Goal: Information Seeking & Learning: Learn about a topic

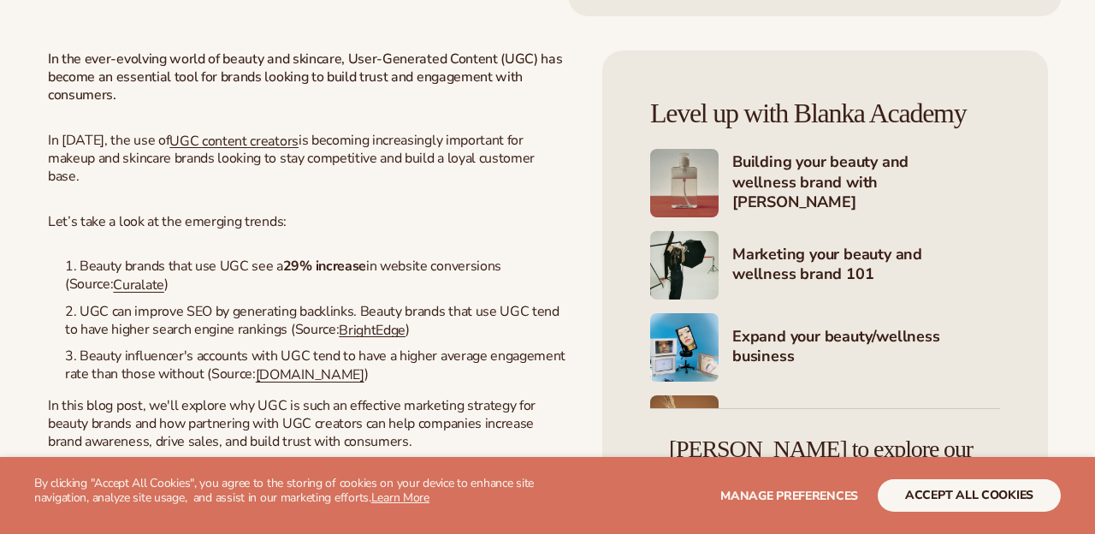
scroll to position [81, 0]
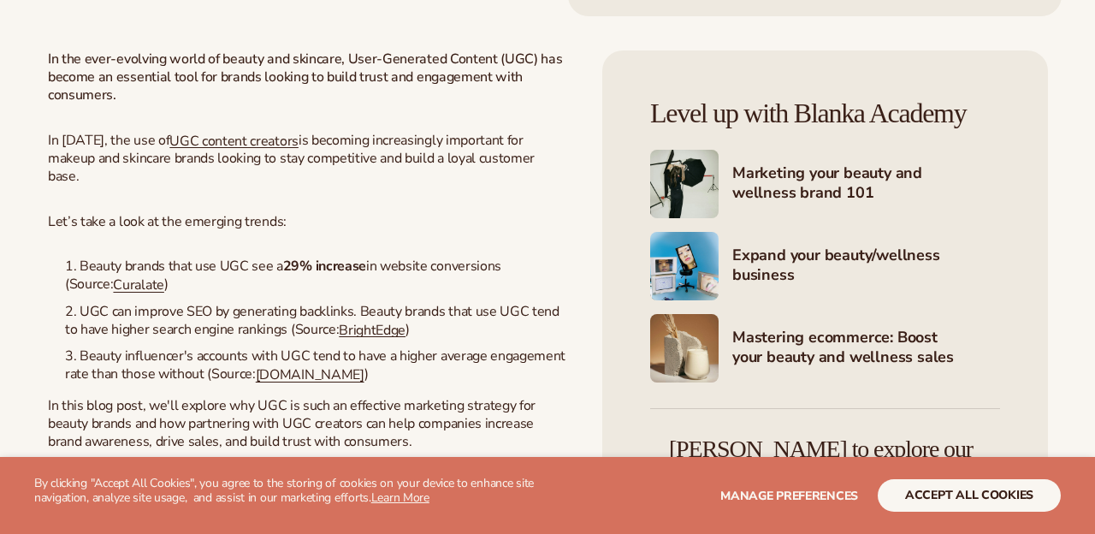
click at [330, 275] on b "29% increase" at bounding box center [324, 266] width 83 height 19
click at [359, 275] on b "29% increase" at bounding box center [324, 266] width 83 height 19
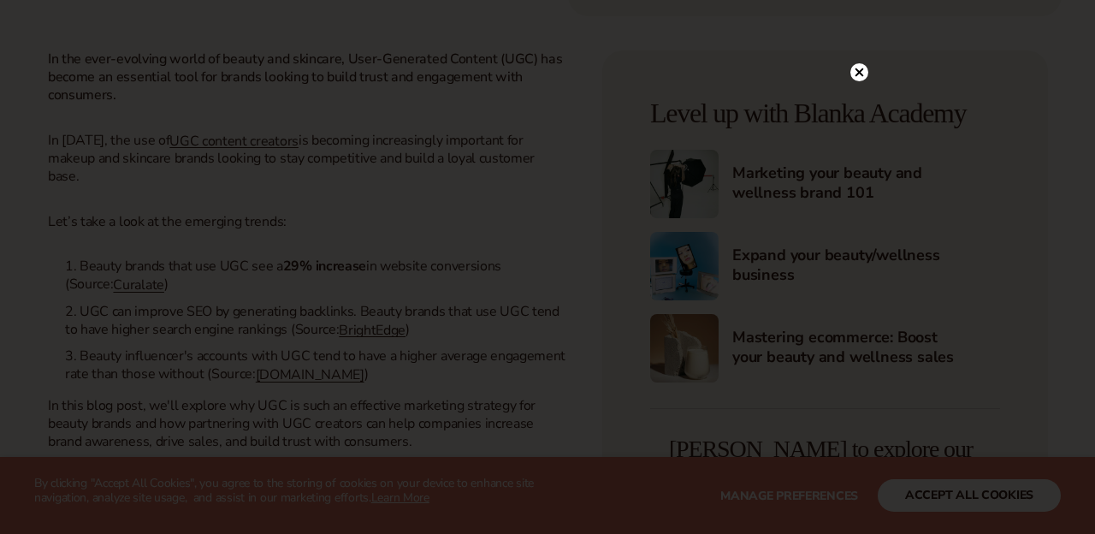
click at [864, 75] on circle at bounding box center [859, 72] width 18 height 18
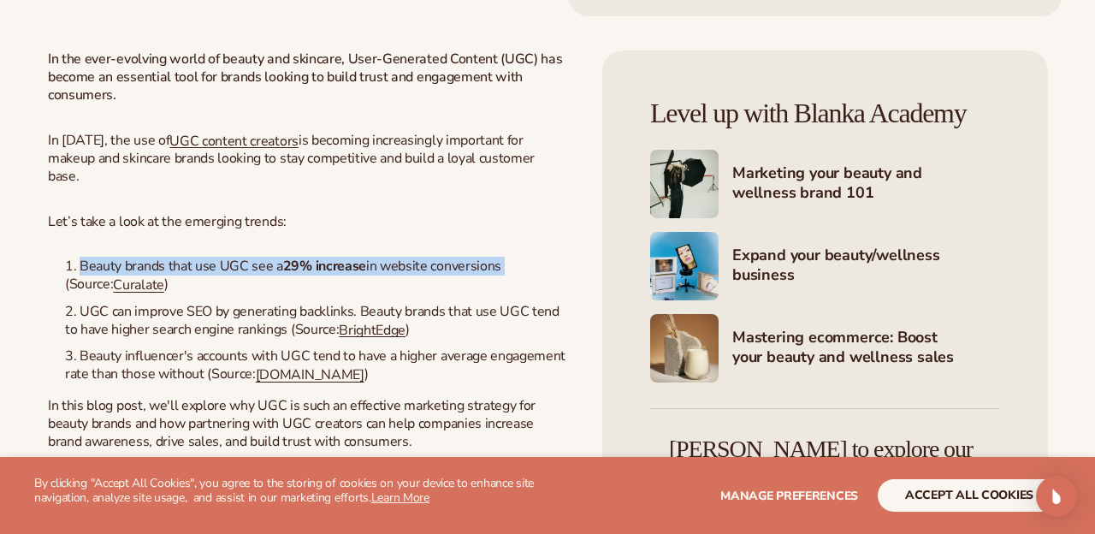
drag, startPoint x: 501, startPoint y: 317, endPoint x: 73, endPoint y: 316, distance: 428.6
click at [73, 293] on li "Beauty brands that use UGC see a 29% increase in website conversions (Source: C…" at bounding box center [317, 276] width 504 height 36
copy li "Beauty brands that use UGC see a 29% increase in website conversions"
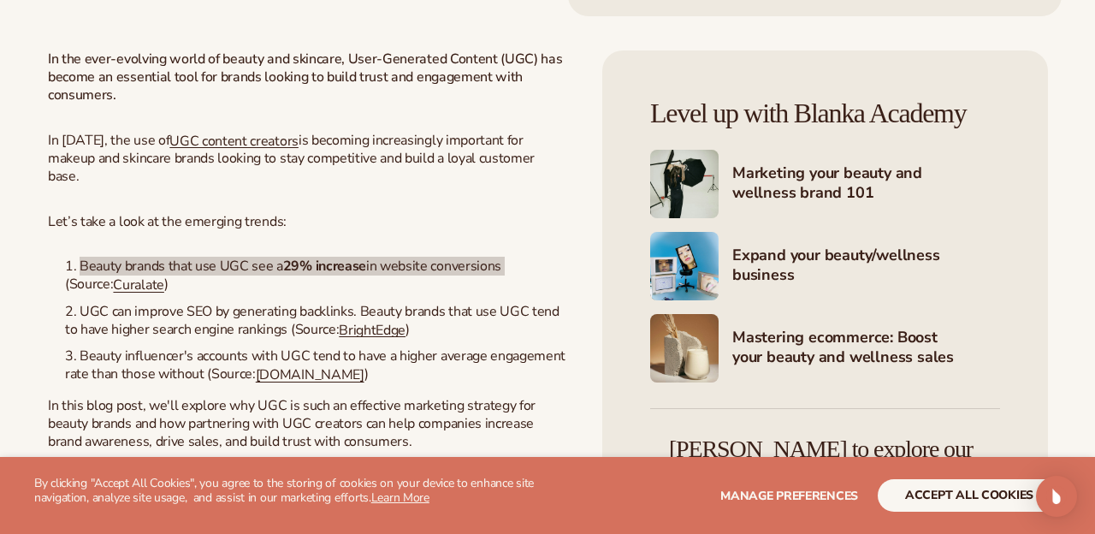
drag, startPoint x: 83, startPoint y: 316, endPoint x: 404, endPoint y: 106, distance: 383.2
